Goal: Task Accomplishment & Management: Manage account settings

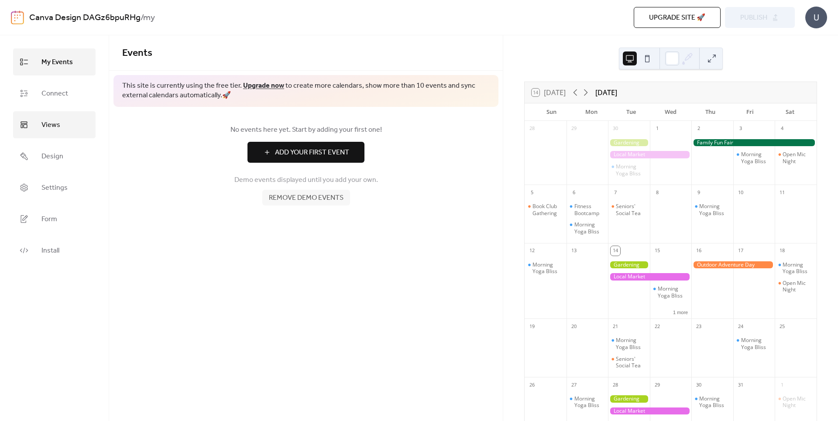
click at [41, 127] on link "Views" at bounding box center [54, 124] width 82 height 27
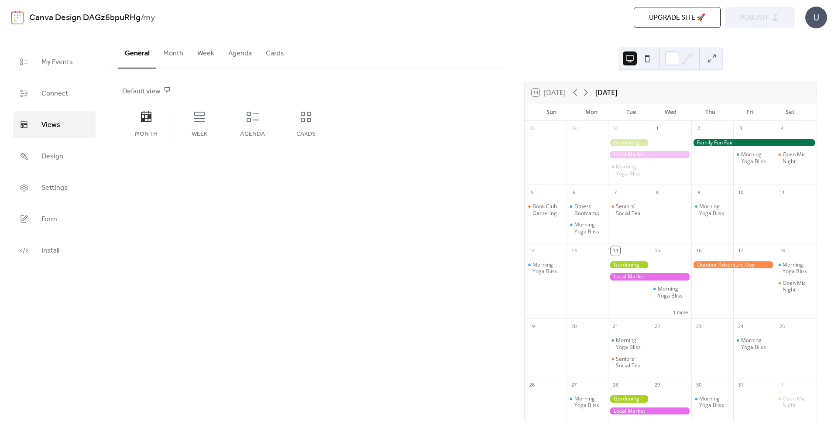
click at [234, 54] on button "Agenda" at bounding box center [240, 51] width 38 height 32
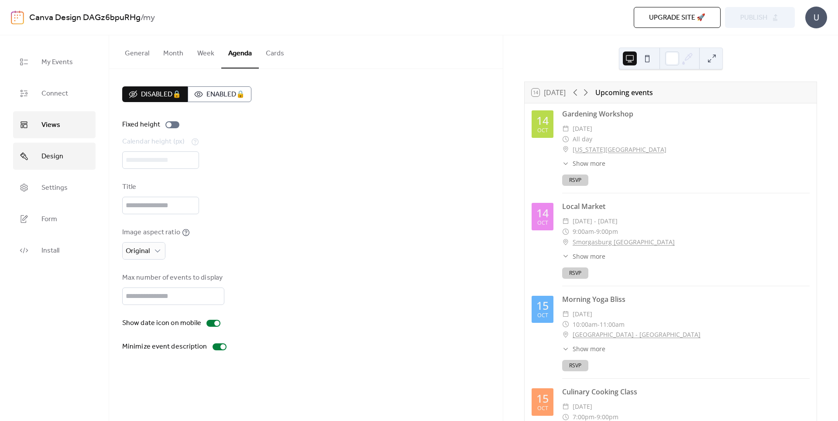
click at [55, 159] on span "Design" at bounding box center [52, 157] width 22 height 14
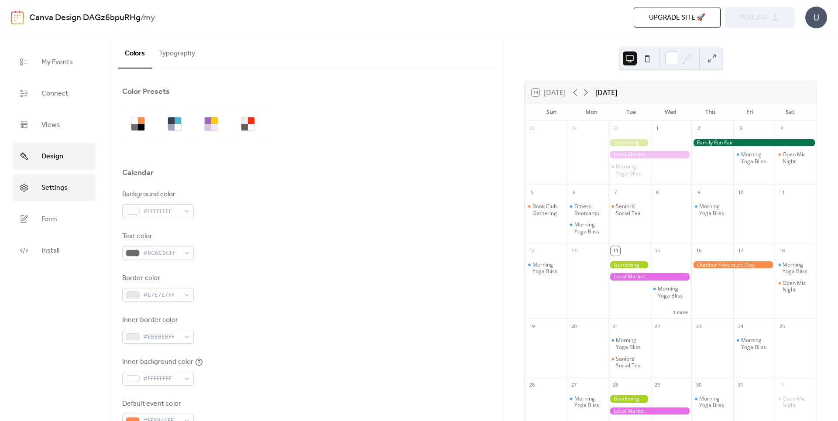
click at [68, 187] on link "Settings" at bounding box center [54, 187] width 82 height 27
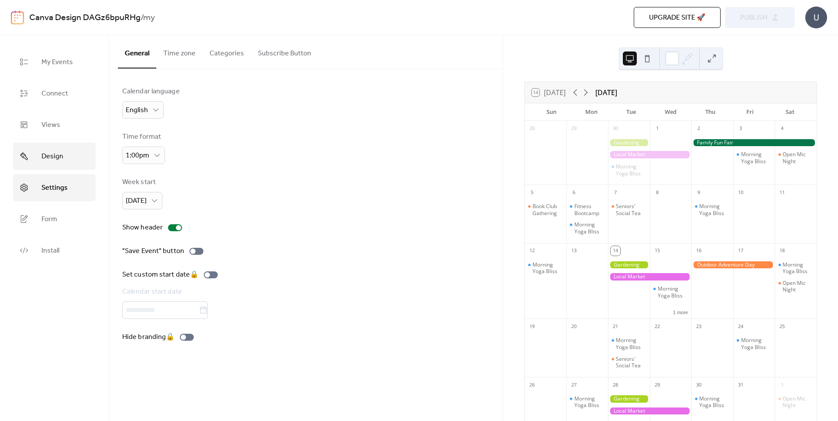
click at [48, 160] on span "Design" at bounding box center [52, 157] width 22 height 14
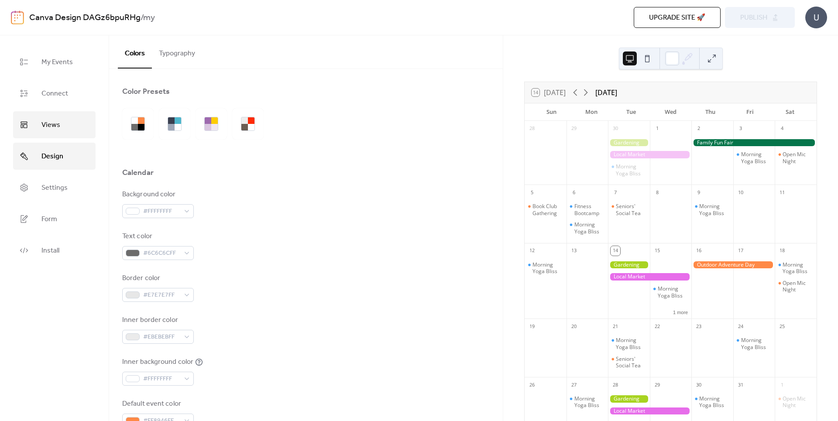
click at [50, 129] on span "Views" at bounding box center [50, 125] width 19 height 14
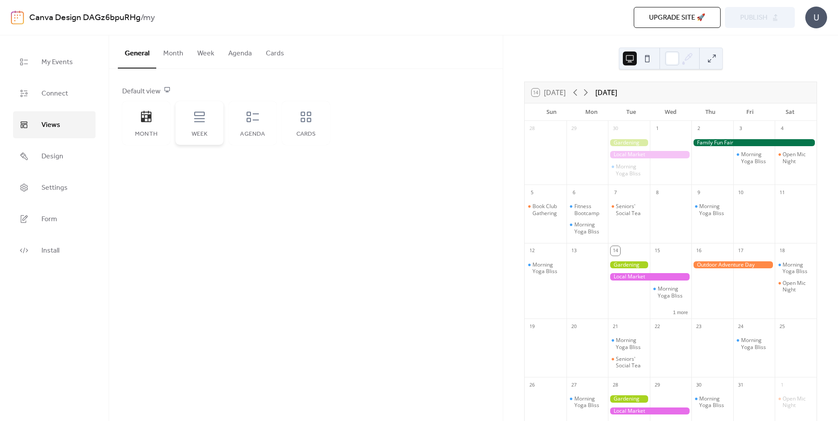
click at [196, 119] on icon at bounding box center [199, 117] width 10 height 10
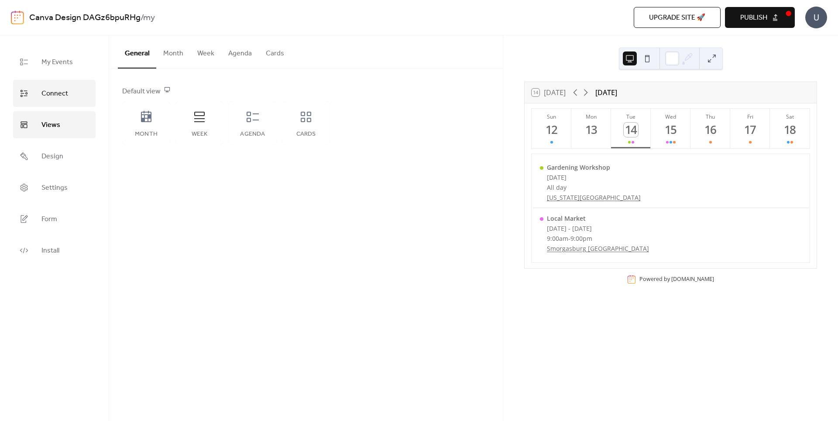
click at [42, 90] on span "Connect" at bounding box center [54, 94] width 27 height 14
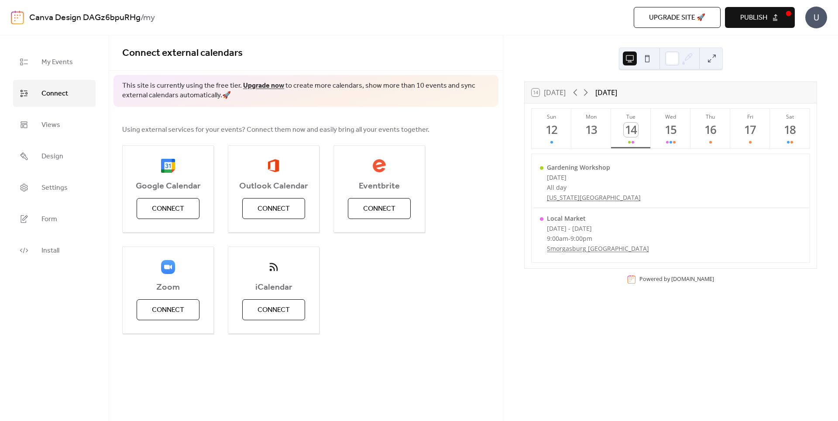
click at [813, 16] on div "U" at bounding box center [816, 18] width 22 height 22
click at [59, 62] on span "My Events" at bounding box center [56, 62] width 31 height 14
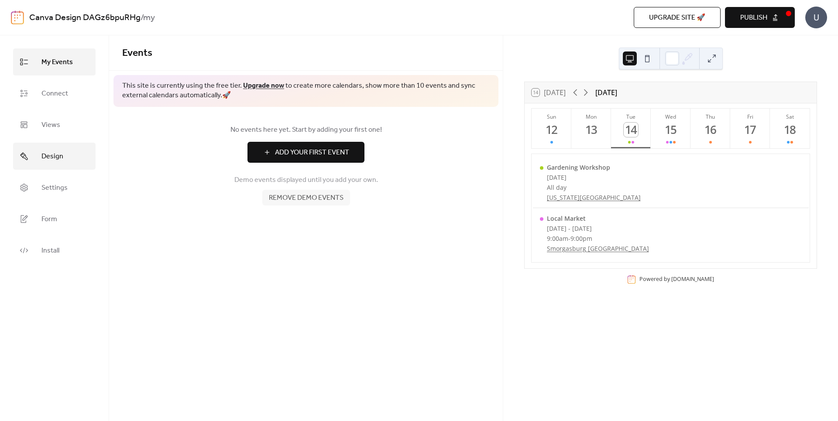
click at [45, 152] on span "Design" at bounding box center [52, 157] width 22 height 14
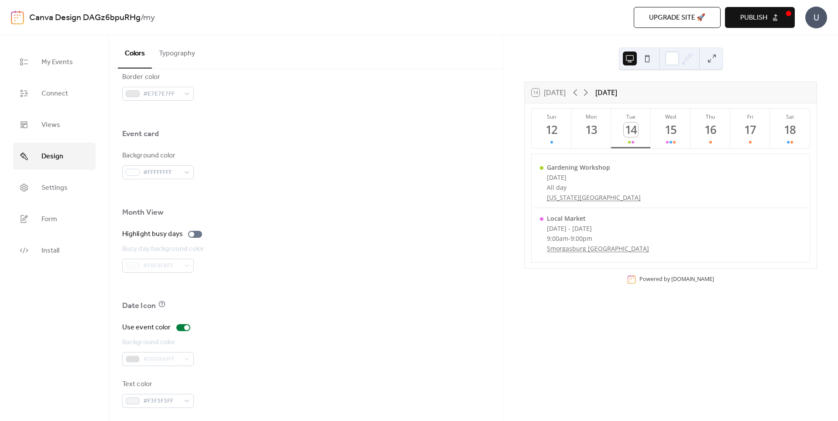
scroll to position [494, 0]
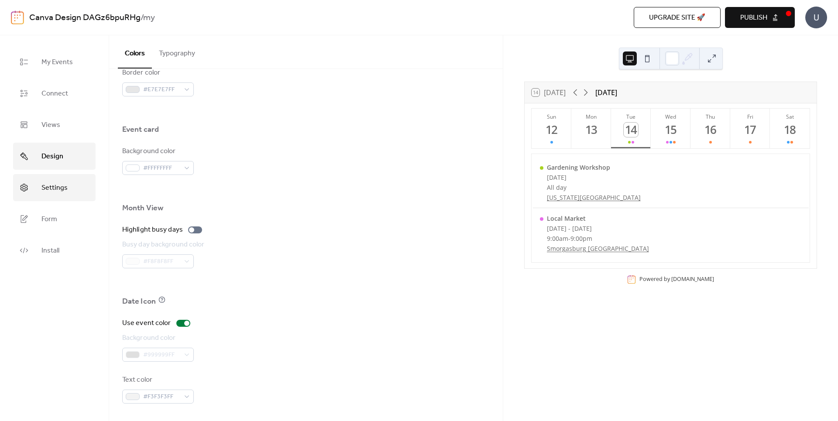
click at [53, 187] on span "Settings" at bounding box center [54, 188] width 26 height 14
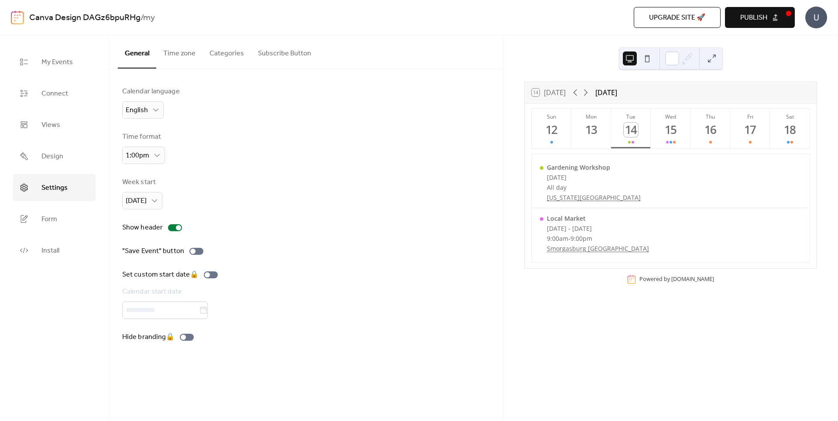
click at [167, 51] on button "Time zone" at bounding box center [179, 51] width 46 height 32
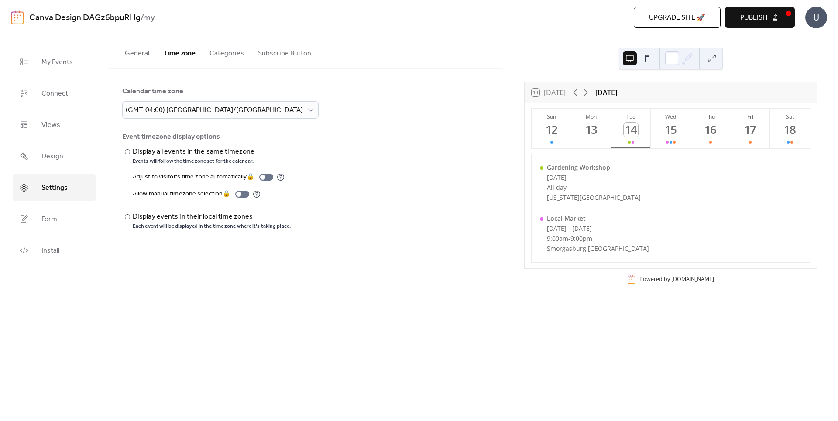
click at [227, 50] on button "Categories" at bounding box center [226, 51] width 48 height 32
